Goal: Task Accomplishment & Management: Manage account settings

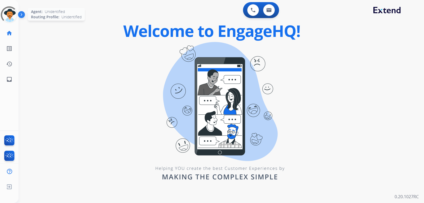
click at [11, 10] on div at bounding box center [9, 14] width 23 height 23
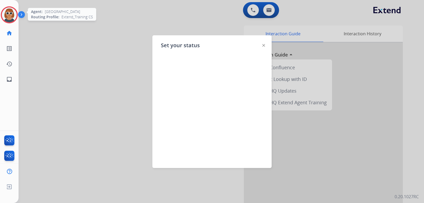
drag, startPoint x: 111, startPoint y: 43, endPoint x: 146, endPoint y: 45, distance: 35.6
click at [111, 43] on div at bounding box center [212, 101] width 424 height 203
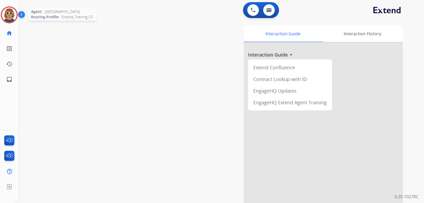
click at [7, 13] on img at bounding box center [9, 14] width 15 height 15
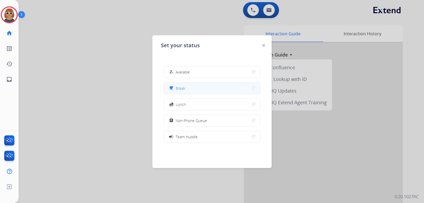
click at [182, 84] on button "free_breakfast Break" at bounding box center [212, 87] width 97 height 11
